Goal: Information Seeking & Learning: Learn about a topic

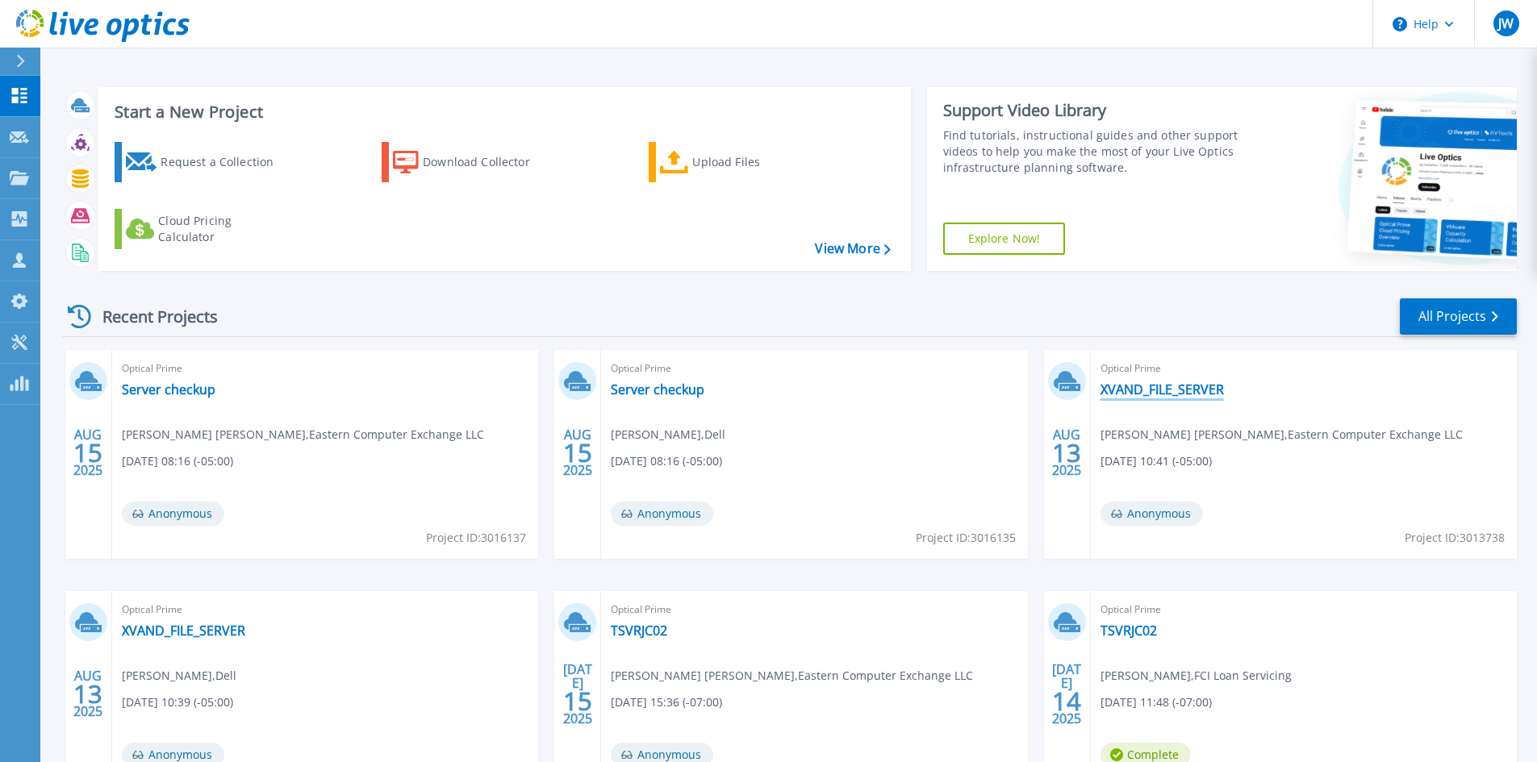
click at [1173, 382] on link "XVAND_FILE_SERVER" at bounding box center [1161, 390] width 123 height 16
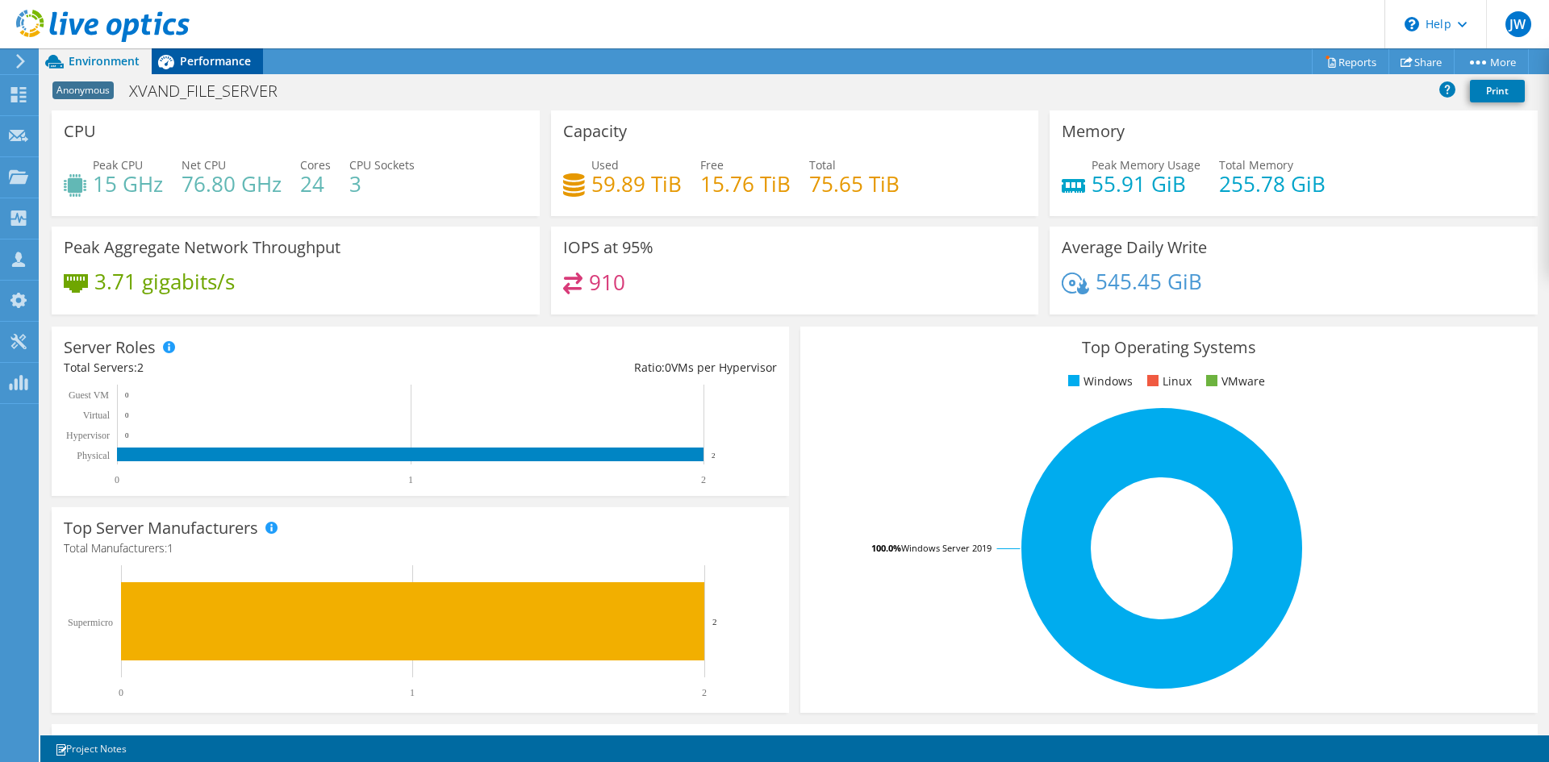
click at [221, 67] on span "Performance" at bounding box center [215, 60] width 71 height 15
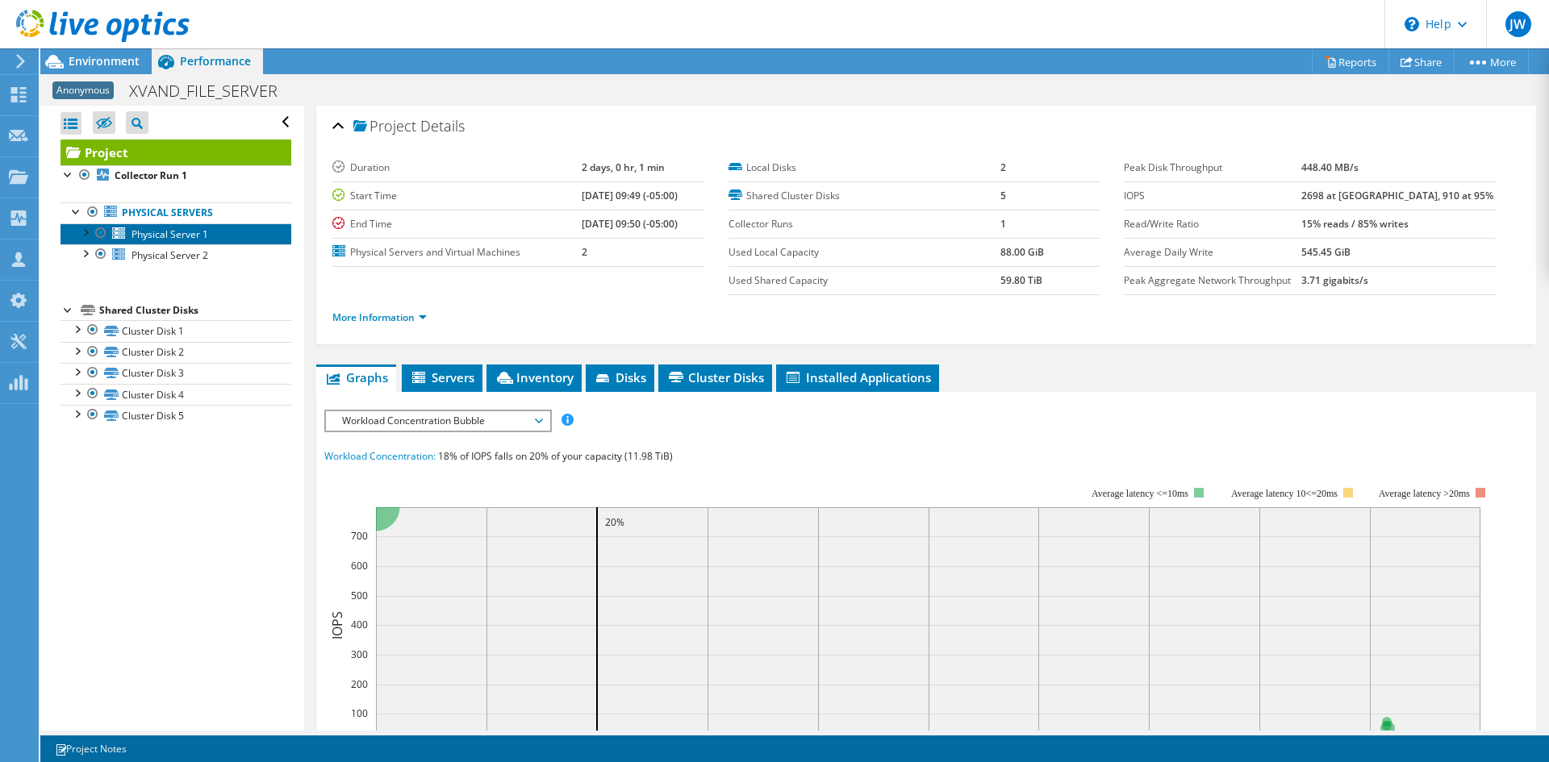
click at [207, 233] on span "Physical Server 1" at bounding box center [169, 234] width 77 height 14
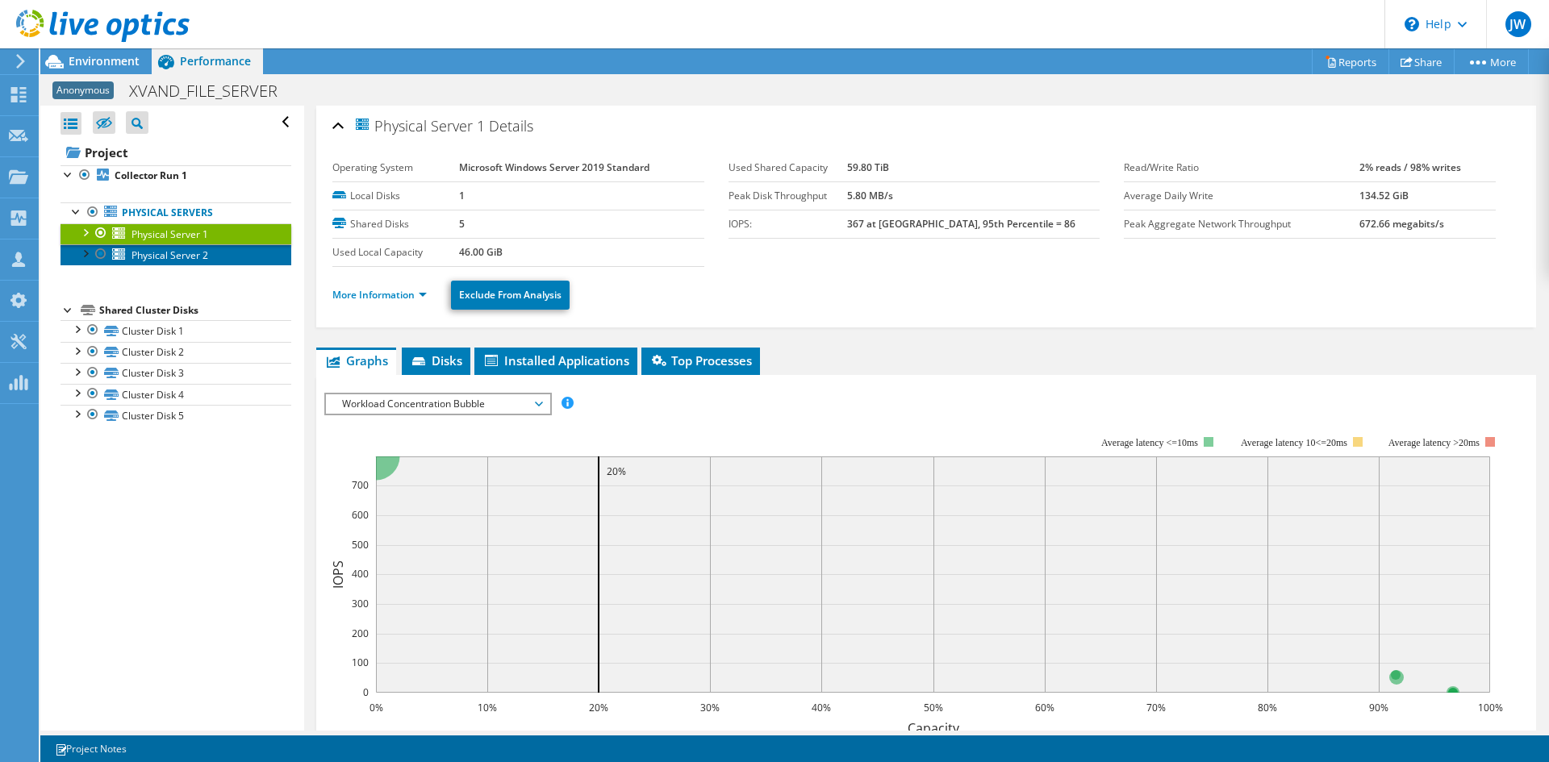
click at [207, 247] on link "Physical Server 2" at bounding box center [175, 254] width 231 height 21
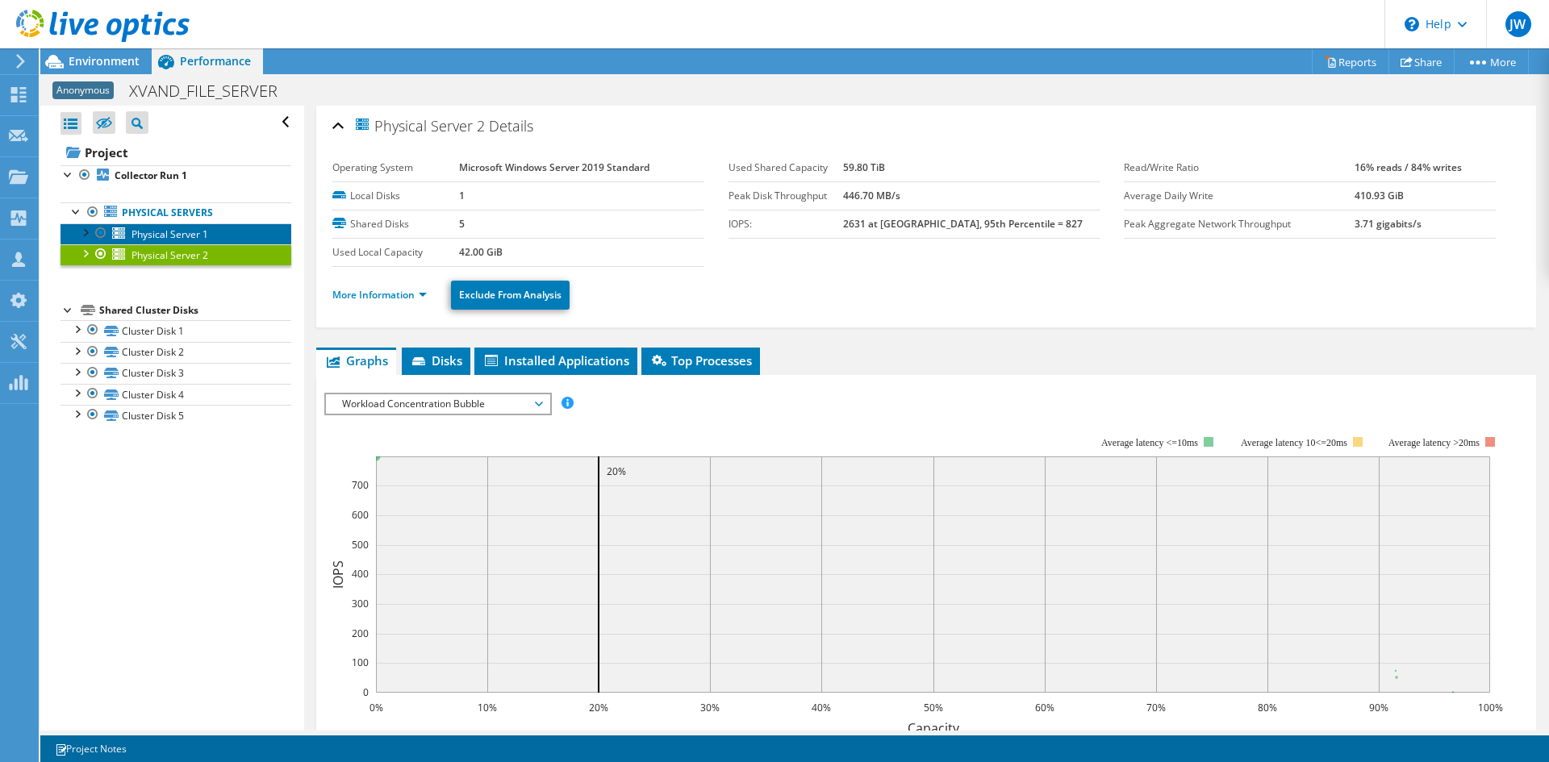
click at [208, 229] on link "Physical Server 1" at bounding box center [175, 233] width 231 height 21
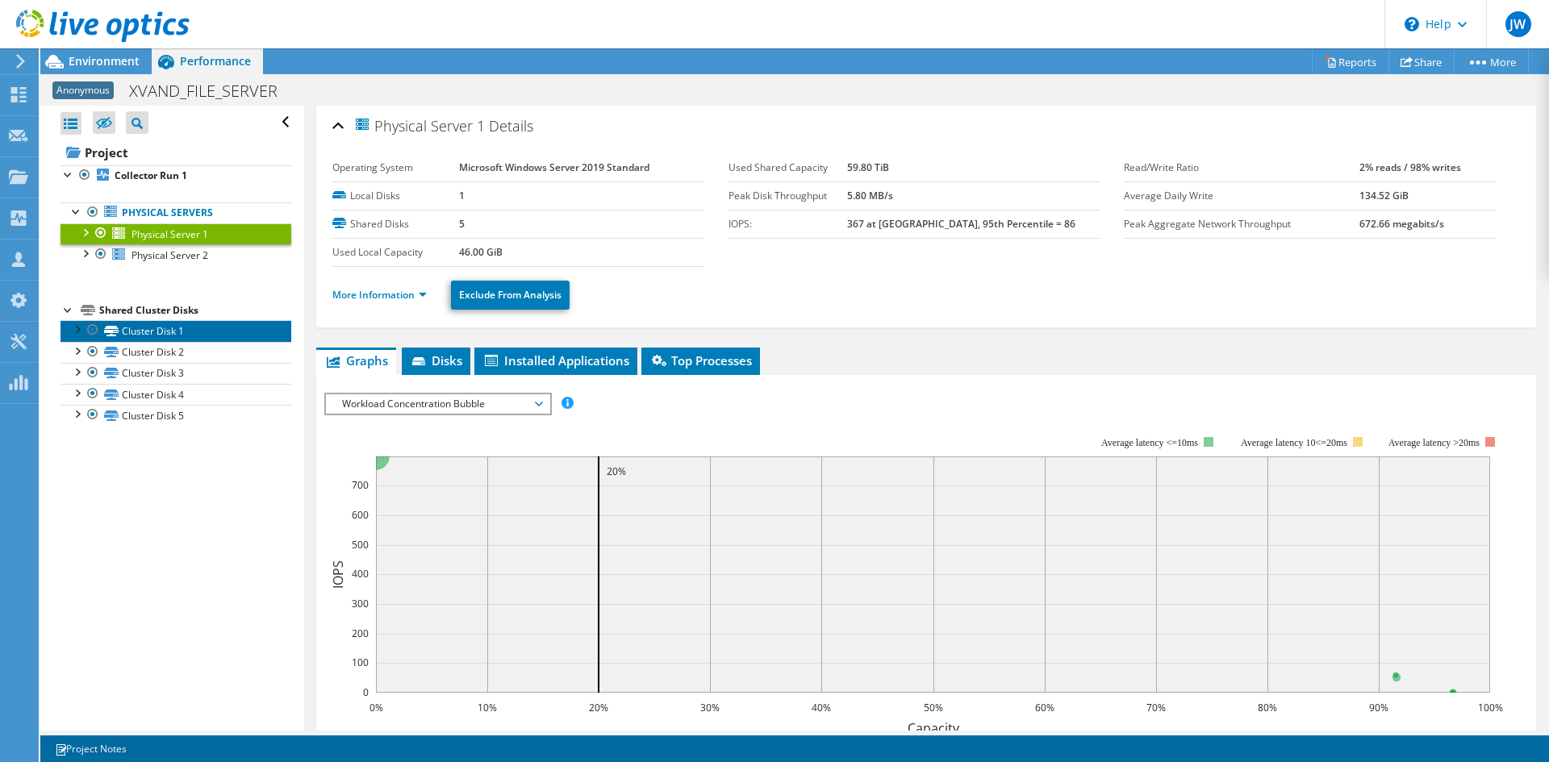
click at [194, 327] on link "Cluster Disk 1" at bounding box center [175, 330] width 231 height 21
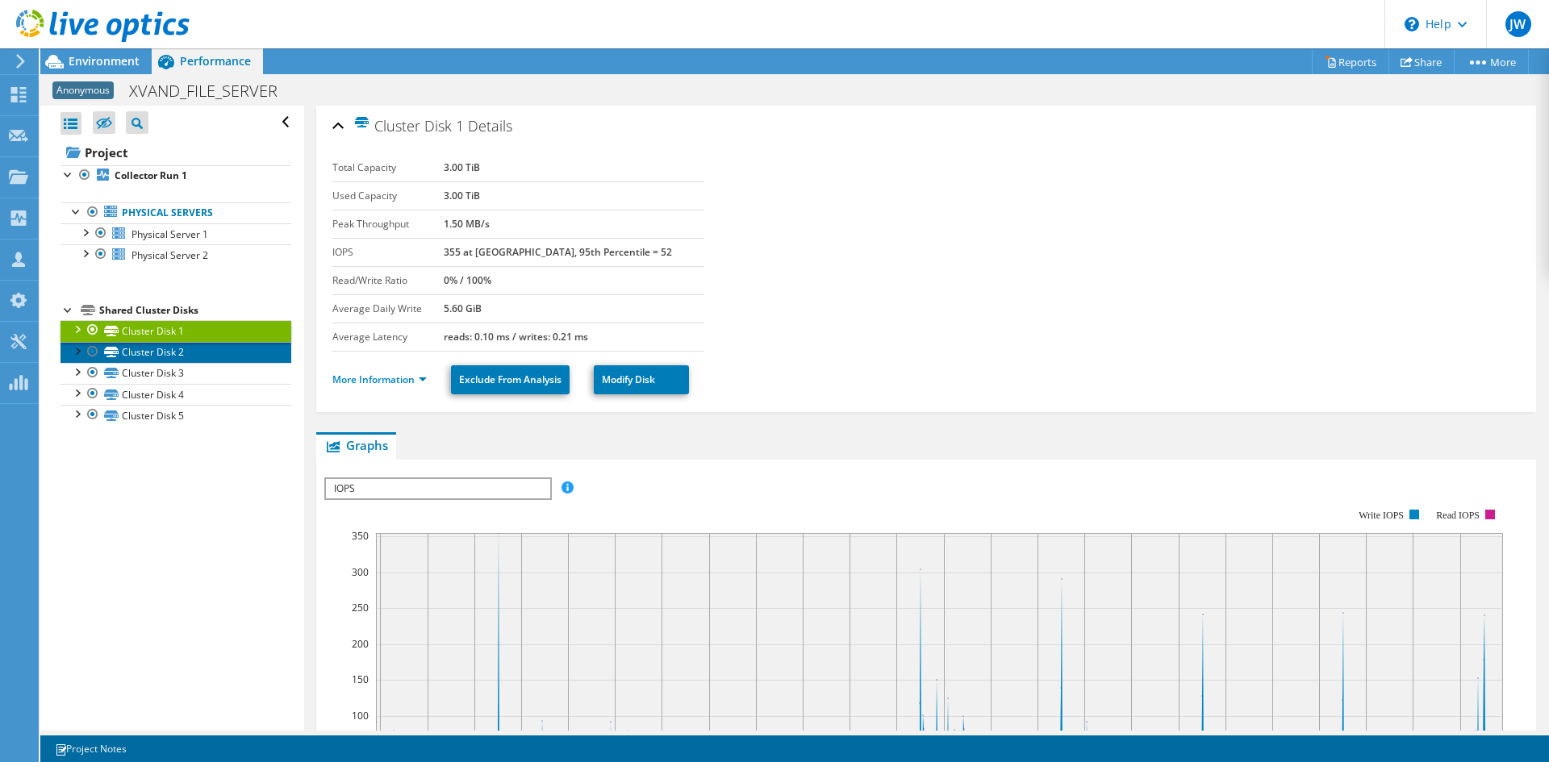
click at [196, 351] on link "Cluster Disk 2" at bounding box center [175, 352] width 231 height 21
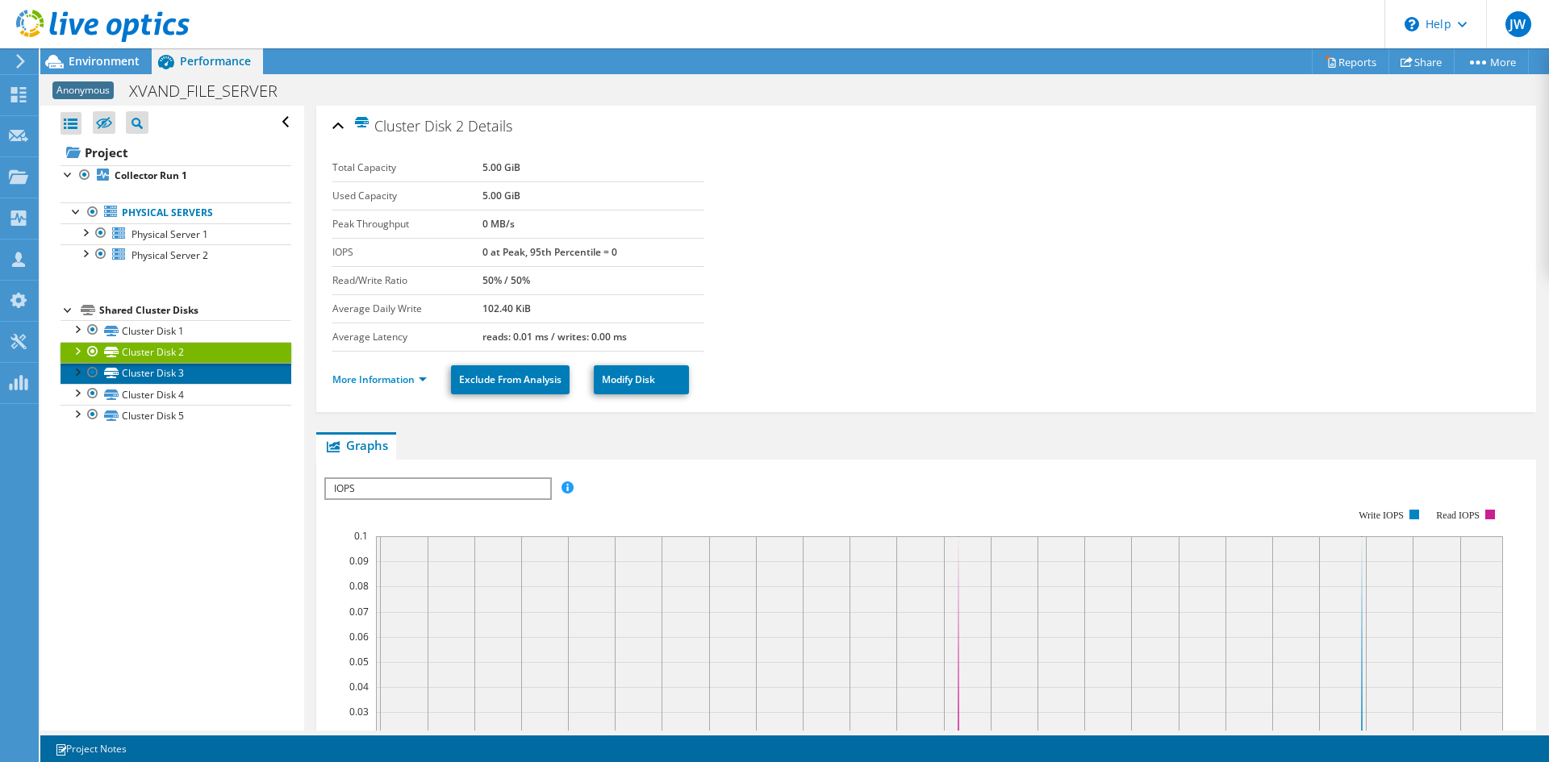
click at [199, 372] on link "Cluster Disk 3" at bounding box center [175, 373] width 231 height 21
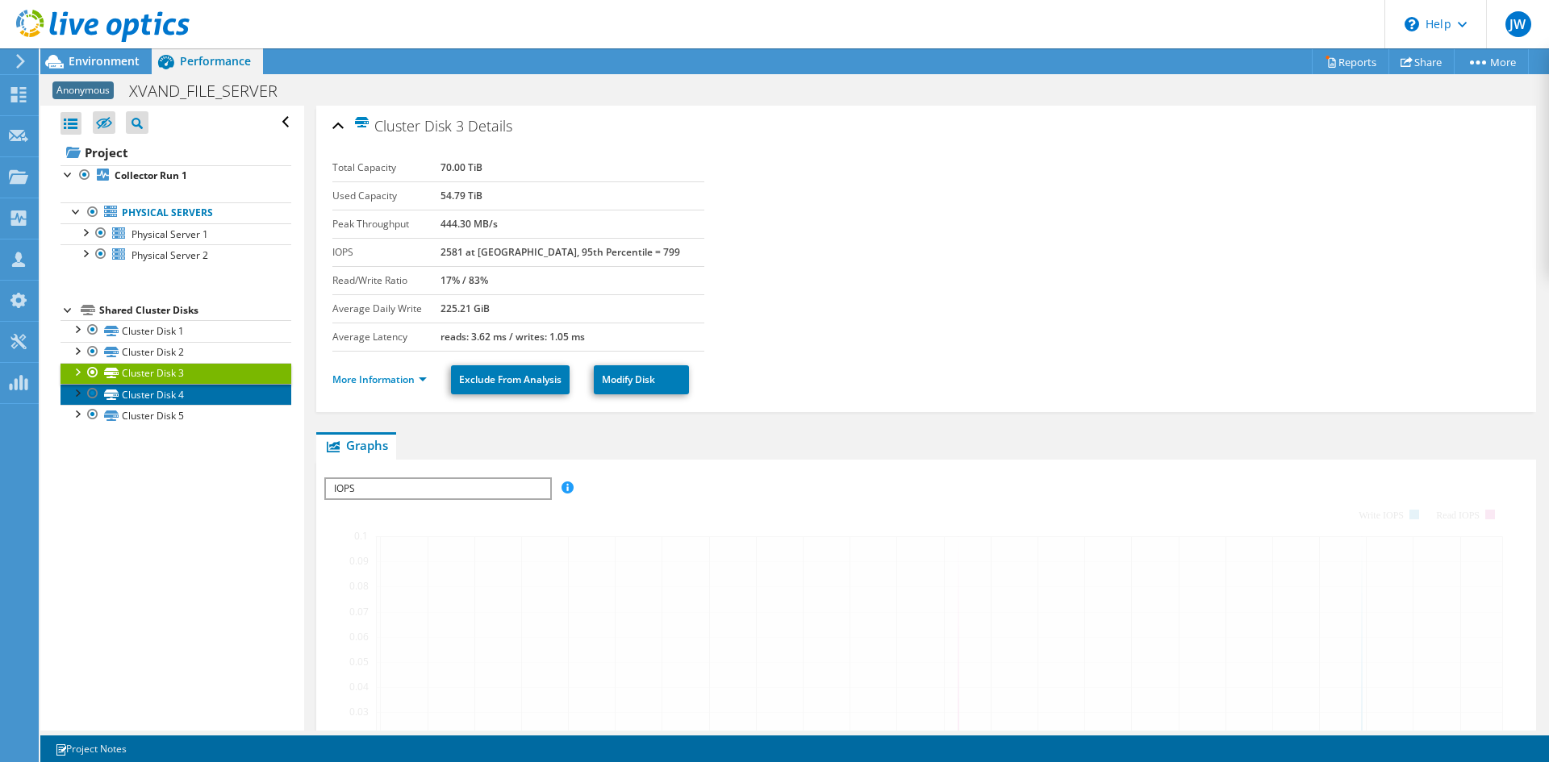
click at [206, 389] on link "Cluster Disk 4" at bounding box center [175, 394] width 231 height 21
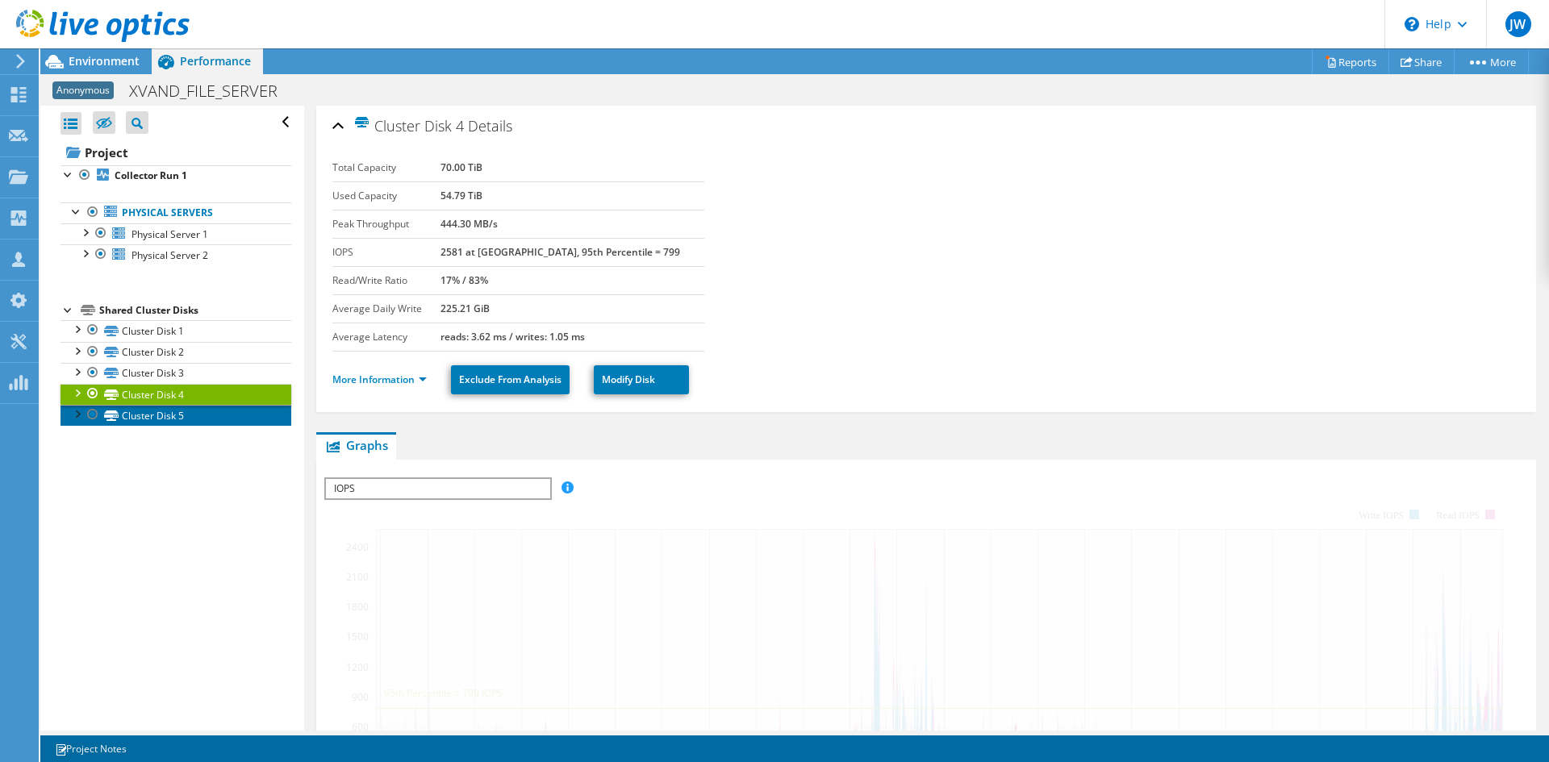
click at [208, 411] on link "Cluster Disk 5" at bounding box center [175, 415] width 231 height 21
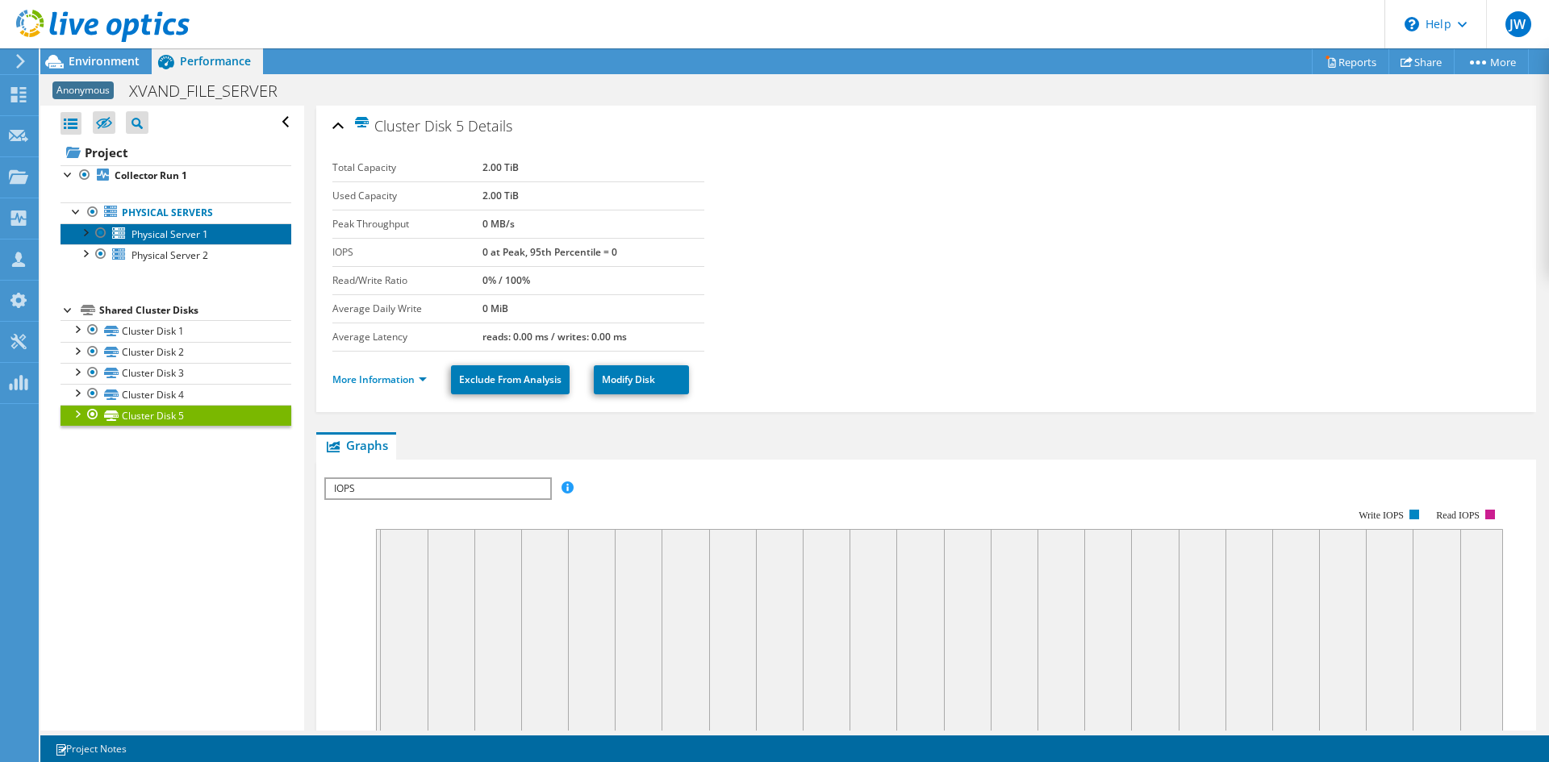
click at [193, 236] on span "Physical Server 1" at bounding box center [169, 234] width 77 height 14
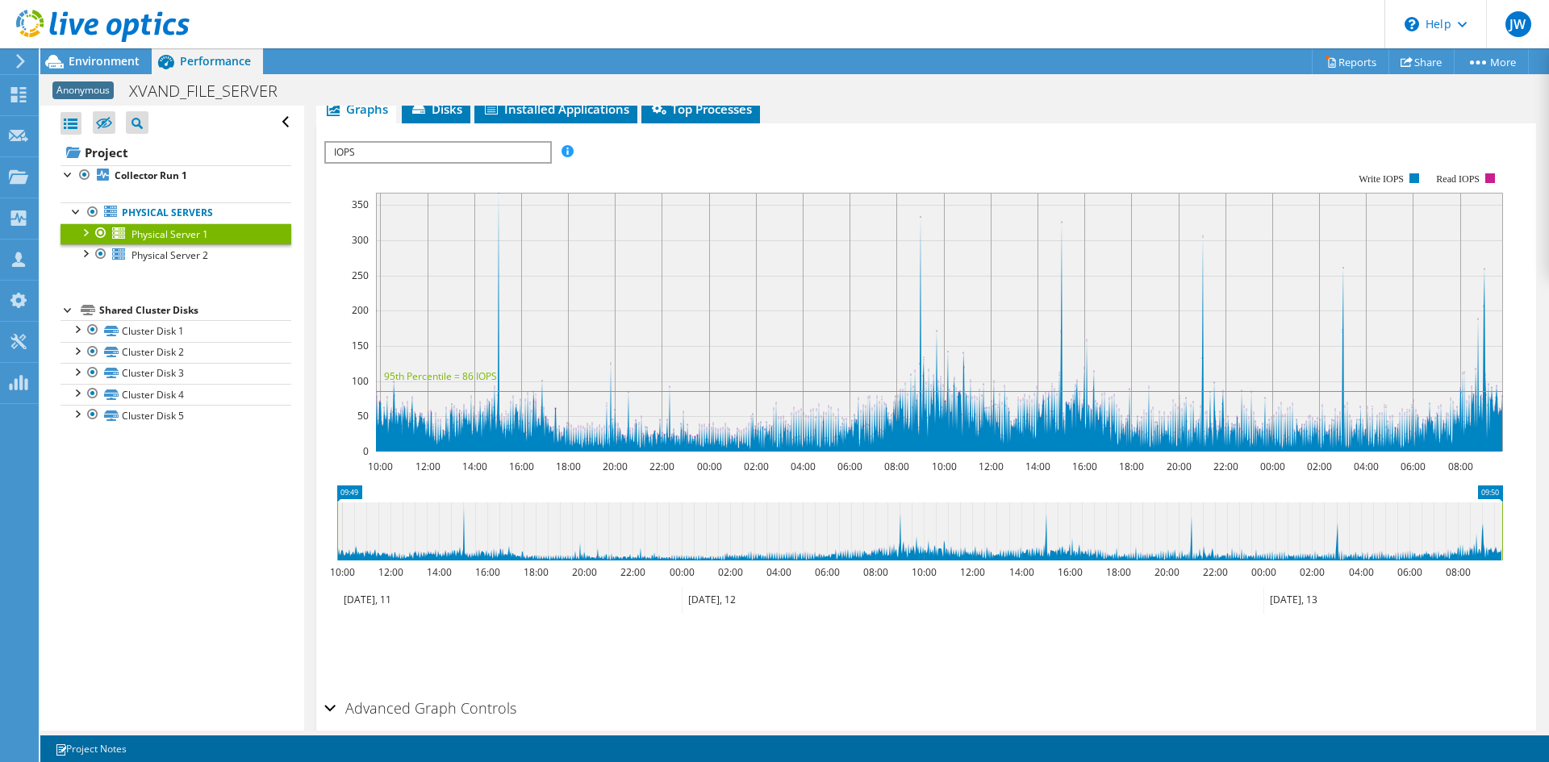
scroll to position [161, 0]
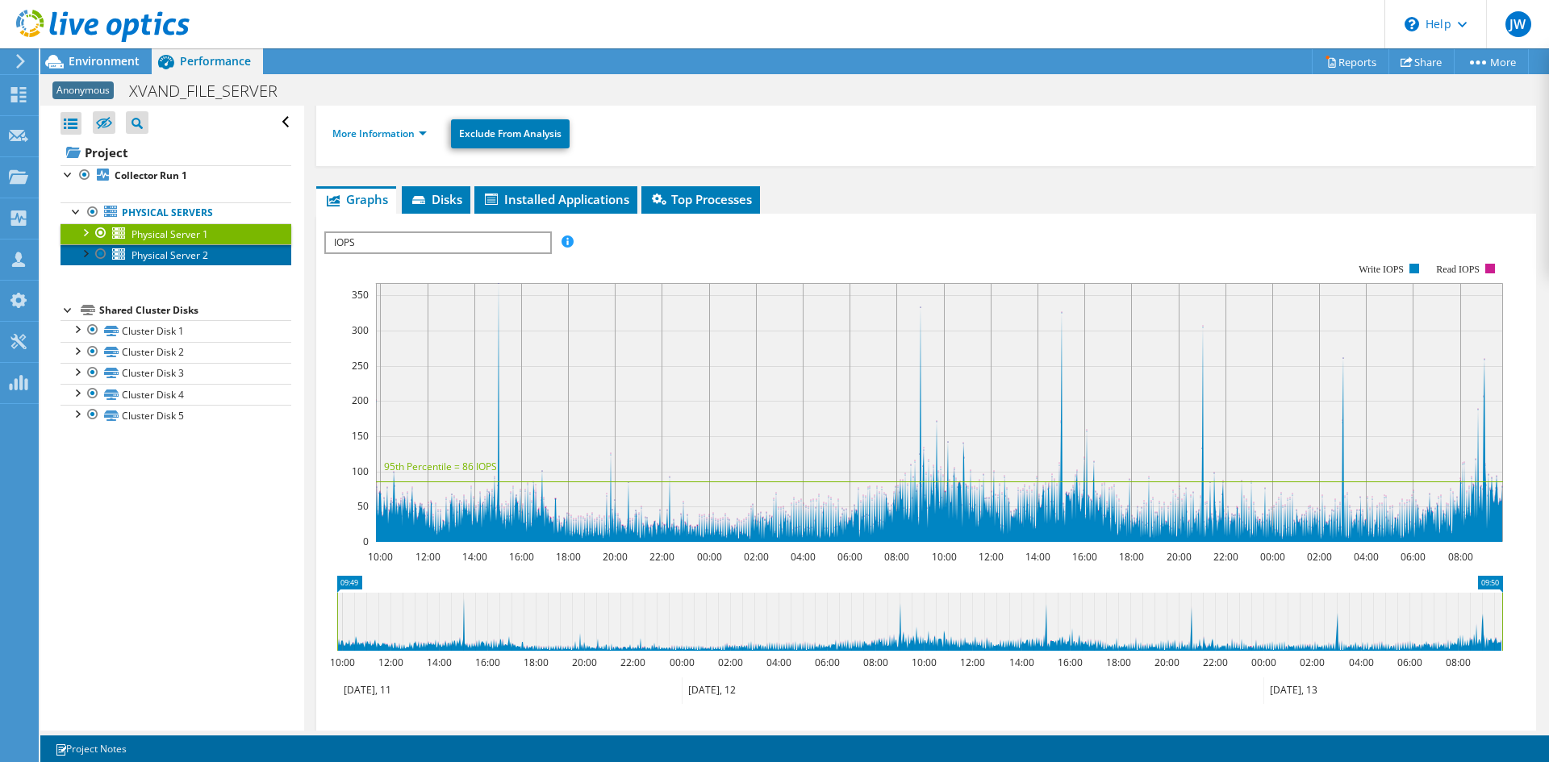
click at [146, 247] on link "Physical Server 2" at bounding box center [175, 254] width 231 height 21
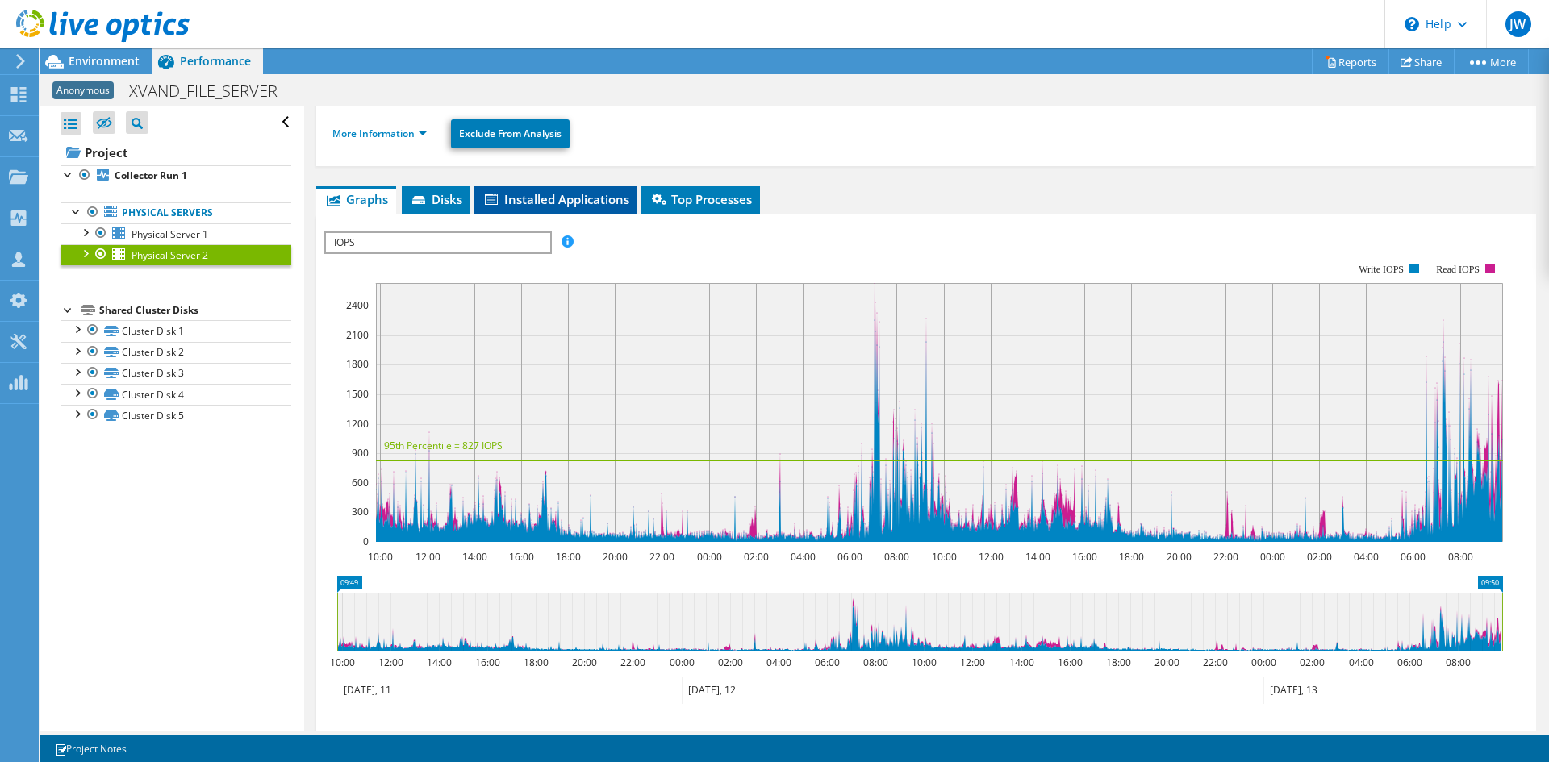
click at [549, 202] on span "Installed Applications" at bounding box center [555, 199] width 147 height 16
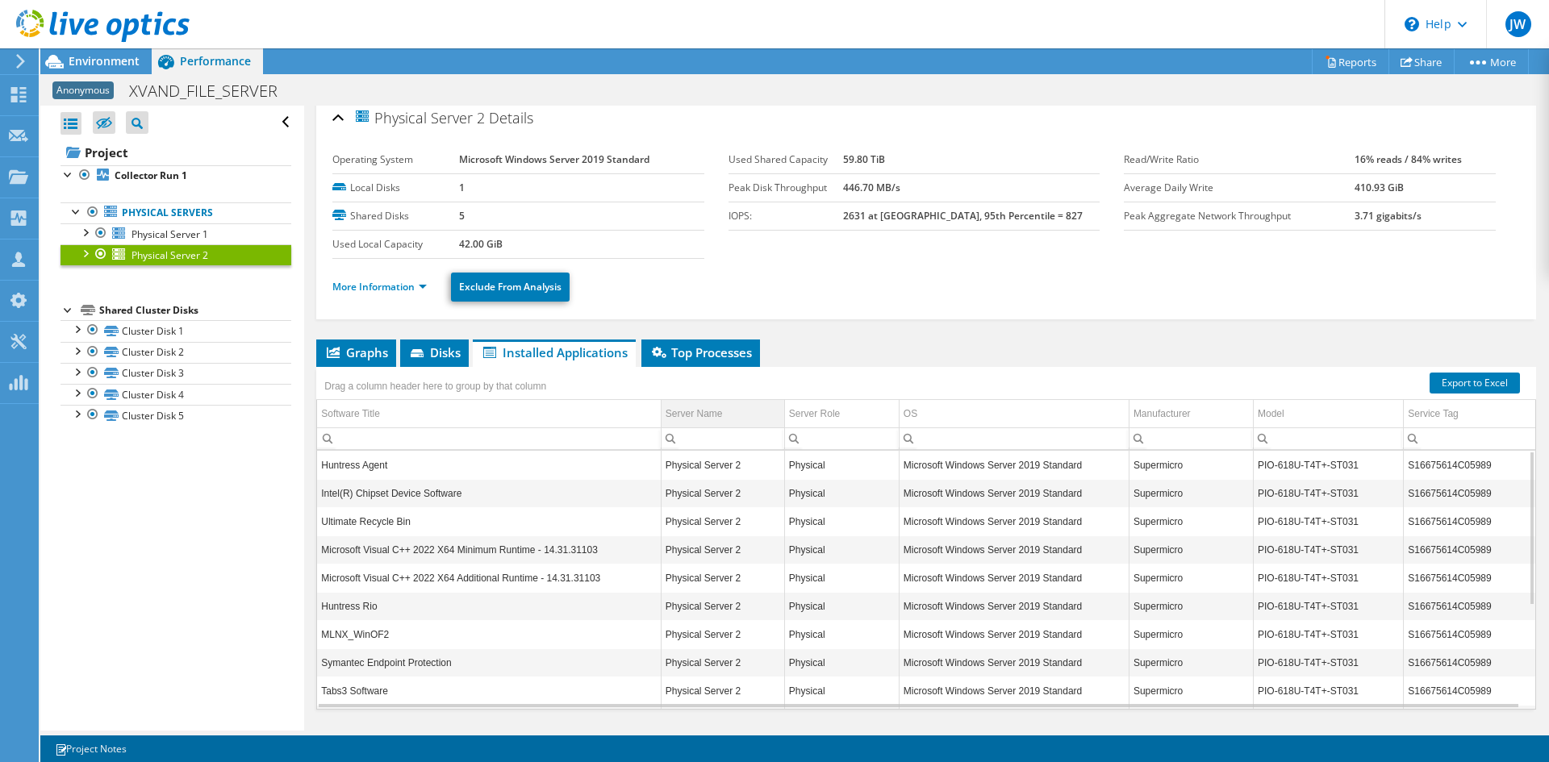
scroll to position [0, 0]
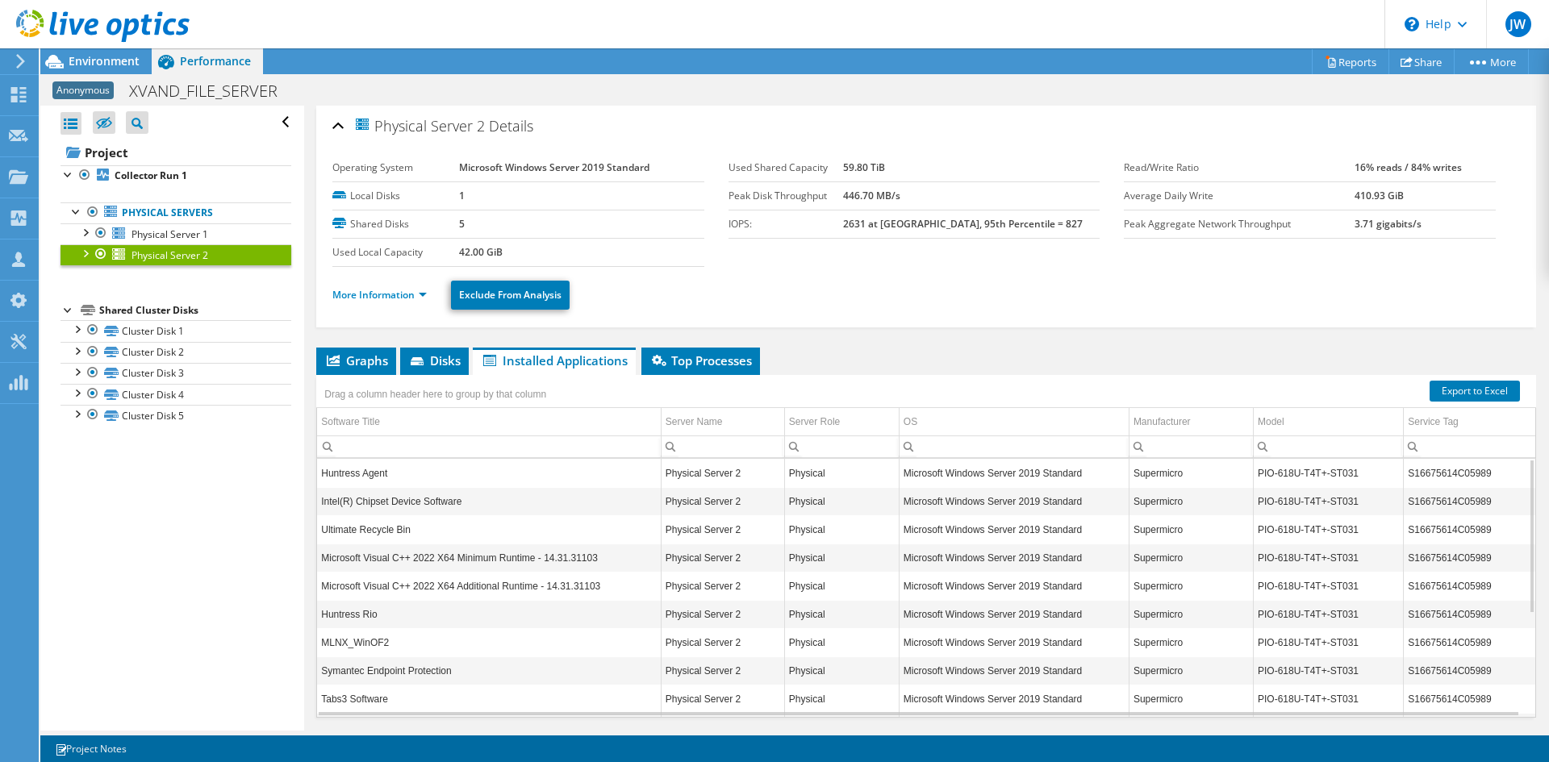
click at [612, 296] on ul "More Information Exclude From Analysis" at bounding box center [925, 293] width 1187 height 33
click at [88, 63] on span "Environment" at bounding box center [104, 60] width 71 height 15
